Goal: Find specific page/section: Find specific page/section

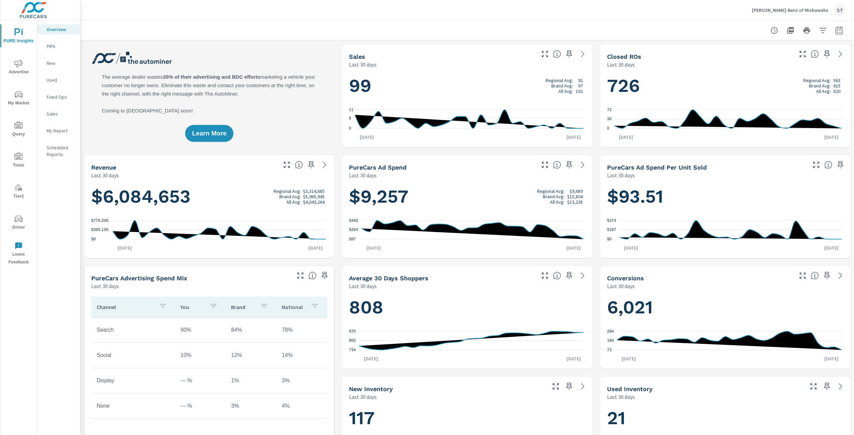
drag, startPoint x: 740, startPoint y: 11, endPoint x: 821, endPoint y: 9, distance: 81.1
click at [819, 9] on div "[PERSON_NAME] Mercedes-Benz of Mishawaka ST" at bounding box center [468, 10] width 758 height 20
drag, startPoint x: 745, startPoint y: 7, endPoint x: 818, endPoint y: 12, distance: 73.5
click at [818, 12] on p "[PERSON_NAME]-Benz of Mishawaka" at bounding box center [790, 10] width 76 height 6
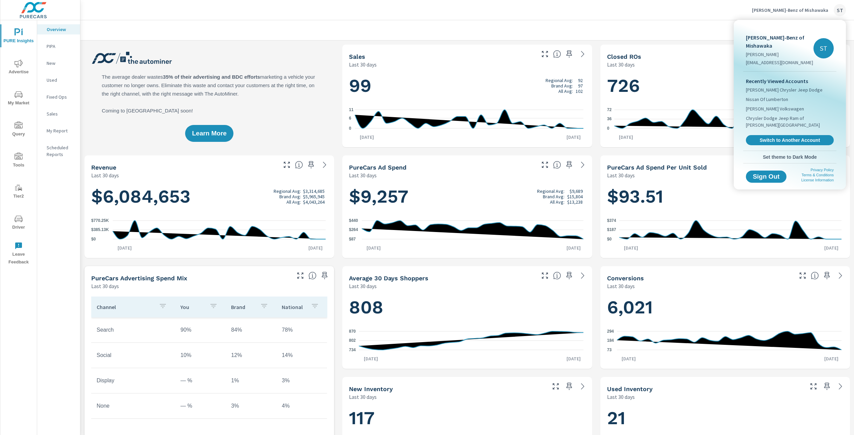
drag, startPoint x: 753, startPoint y: 6, endPoint x: 785, endPoint y: 4, distance: 31.5
click at [785, 4] on div at bounding box center [427, 217] width 854 height 435
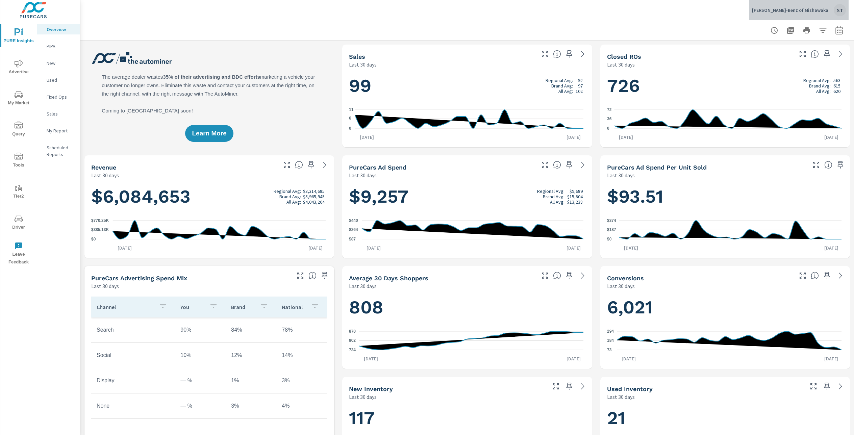
drag, startPoint x: 830, startPoint y: 9, endPoint x: 747, endPoint y: 10, distance: 82.8
click at [752, 10] on div "[PERSON_NAME] Mercedes-Benz of Mishawaka ST" at bounding box center [799, 10] width 94 height 12
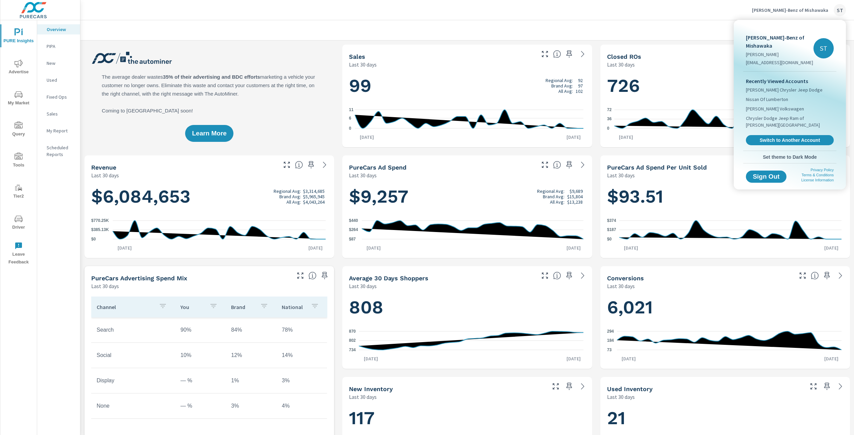
copy p "[PERSON_NAME]-Benz of Mishawaka"
drag, startPoint x: 747, startPoint y: 38, endPoint x: 782, endPoint y: 44, distance: 35.7
click at [782, 44] on p "[PERSON_NAME]-Benz of Mishawaka" at bounding box center [780, 41] width 68 height 16
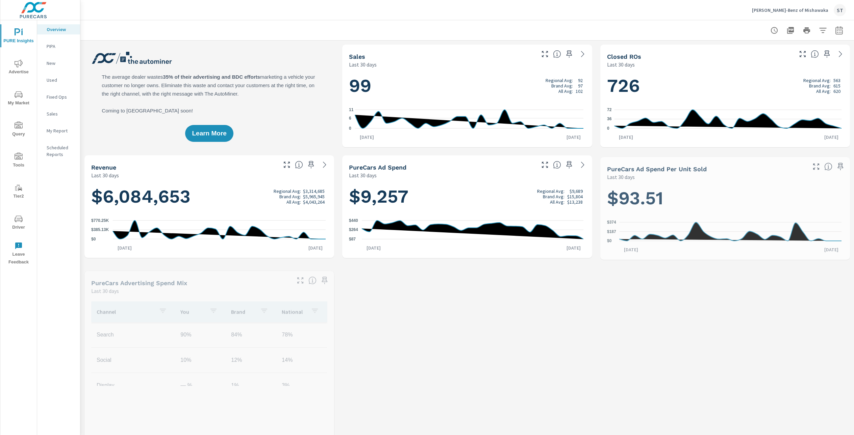
scroll to position [0, 0]
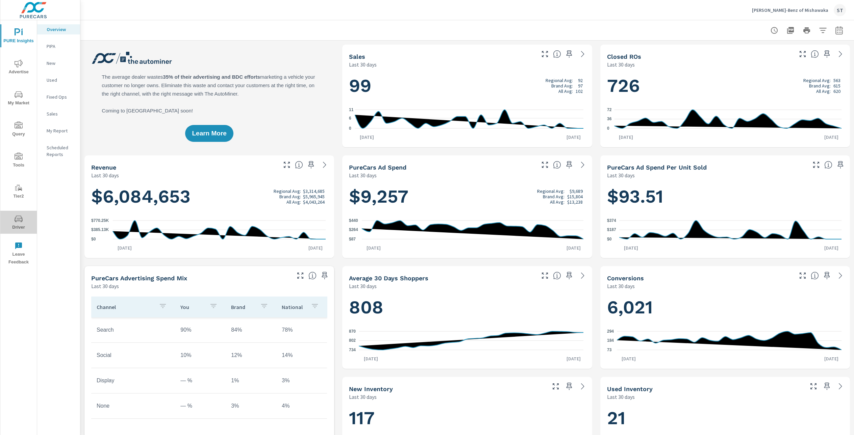
click at [15, 225] on span "Driver" at bounding box center [18, 223] width 32 height 17
